Goal: Navigation & Orientation: Understand site structure

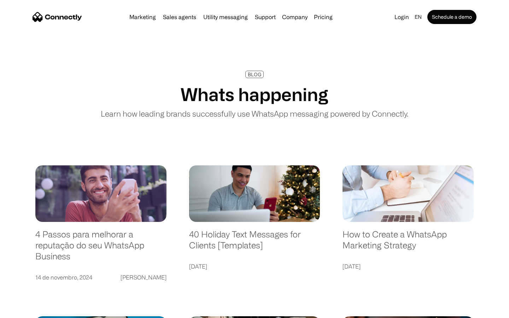
scroll to position [1359, 0]
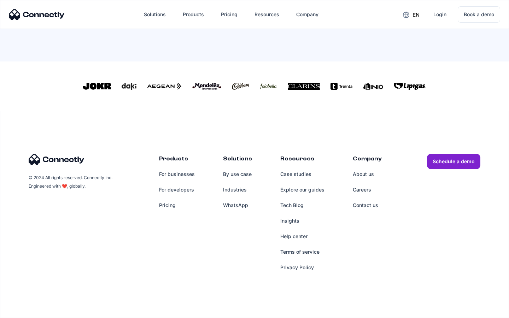
scroll to position [310, 0]
